Goal: Error: Check status

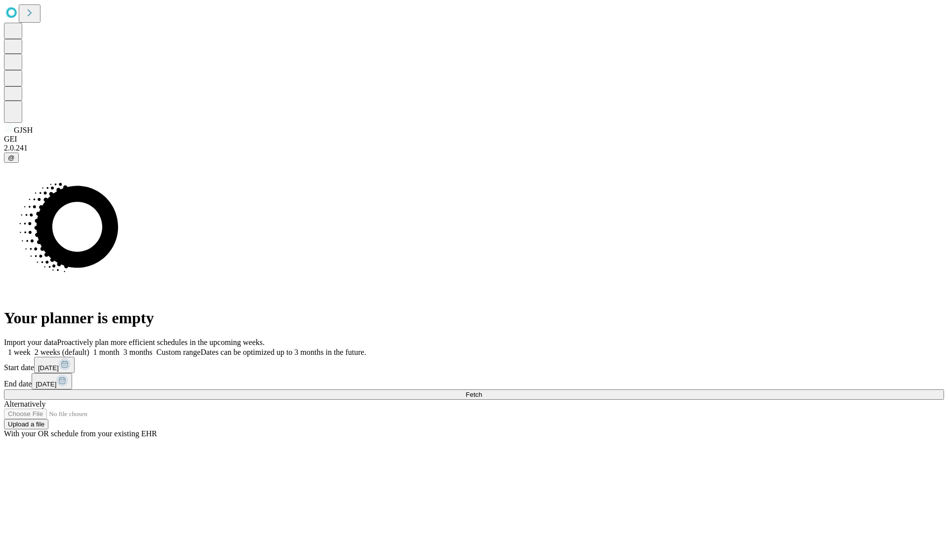
click at [482, 391] on span "Fetch" at bounding box center [474, 394] width 16 height 7
